Goal: Task Accomplishment & Management: Manage account settings

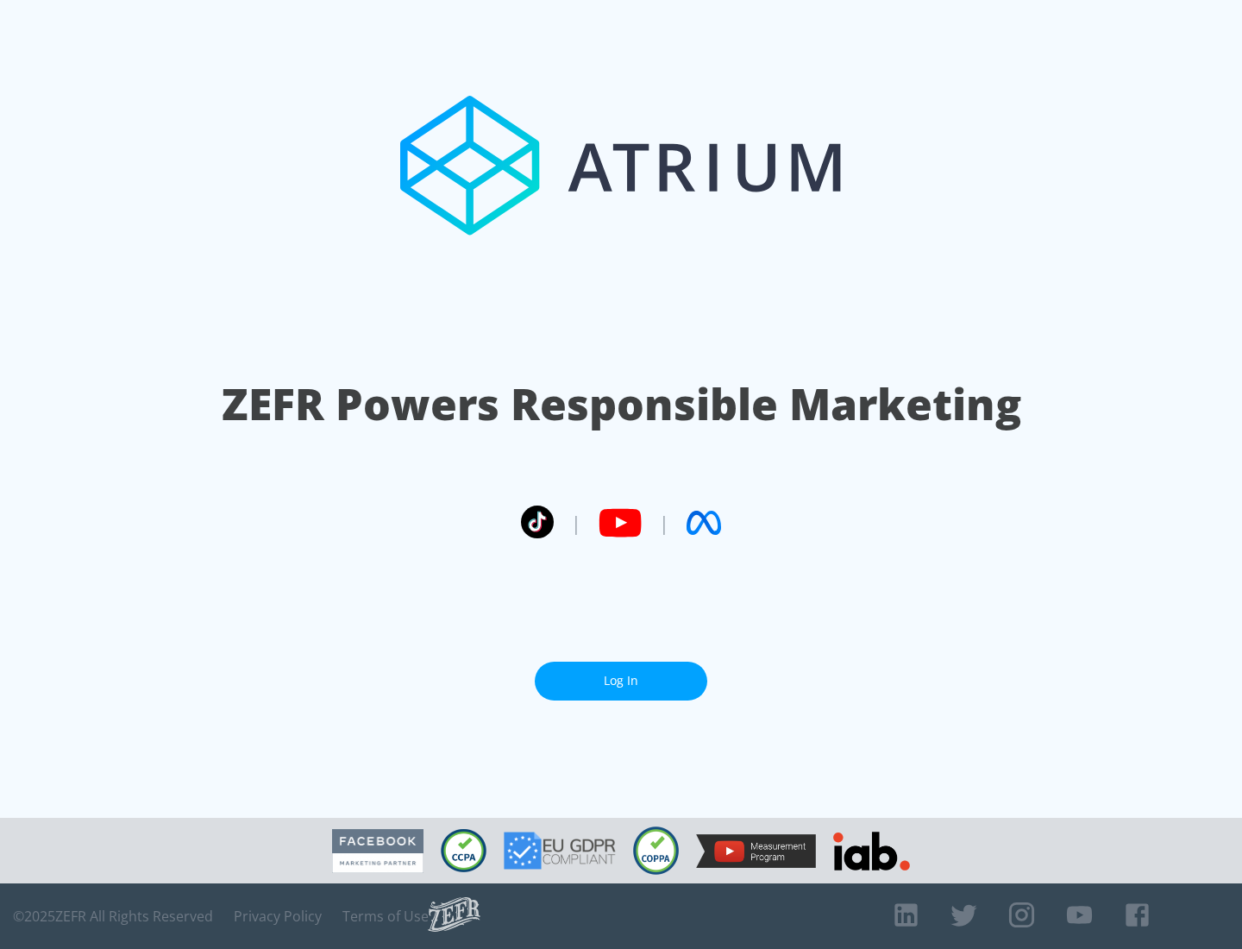
click at [621, 681] on link "Log In" at bounding box center [621, 681] width 173 height 39
